Goal: Task Accomplishment & Management: Use online tool/utility

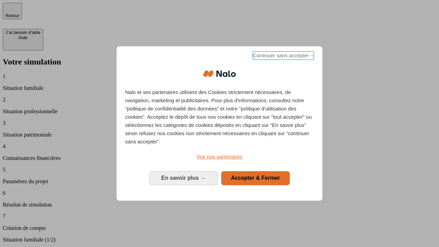
click at [283, 57] on span "Continuer sans accepter →" at bounding box center [283, 55] width 61 height 8
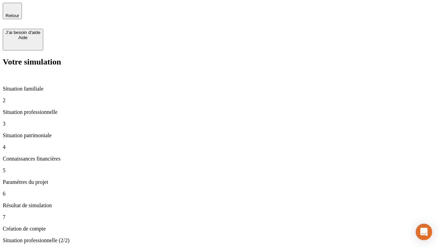
type input "70 000"
type input "1 000"
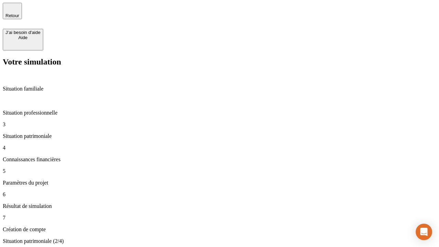
type input "800"
type input "6"
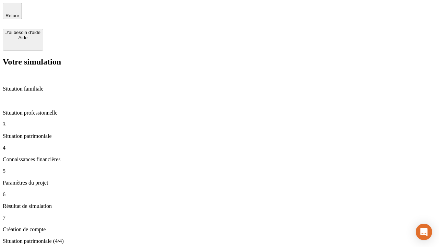
type input "400"
type input "3"
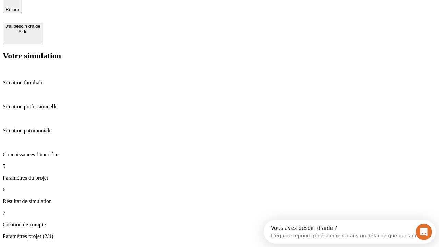
type input "35"
type input "500"
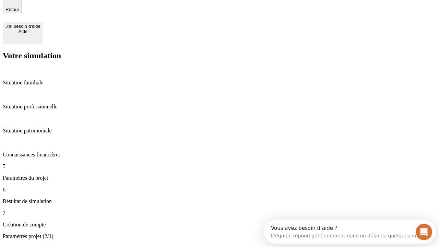
type input "640"
